Goal: Transaction & Acquisition: Subscribe to service/newsletter

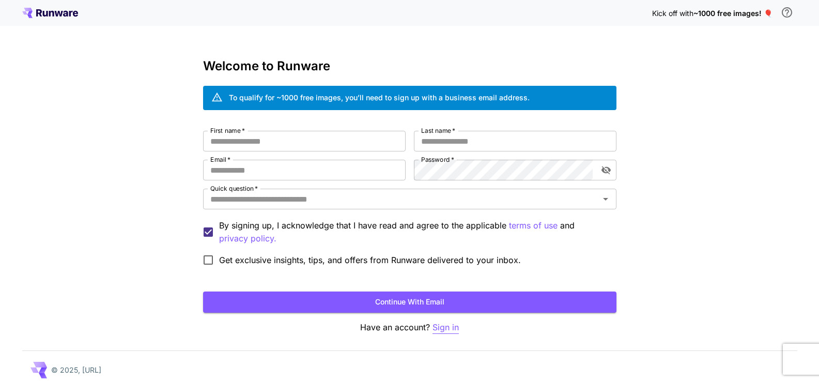
click at [447, 325] on p "Sign in" at bounding box center [446, 327] width 26 height 13
